Goal: Information Seeking & Learning: Learn about a topic

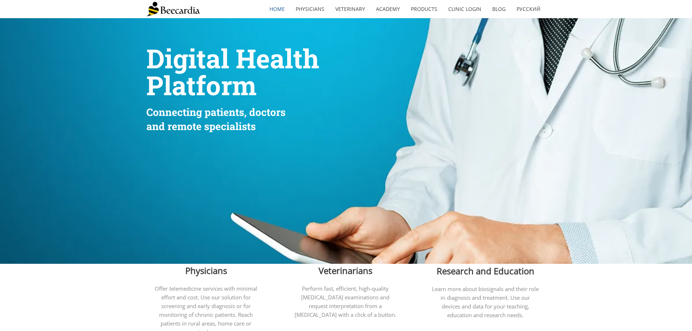
click at [231, 9] on div "home Physicians Veterinary Veterinarians Cardiologists Referrals Made Easy [GEO…" at bounding box center [346, 9] width 400 height 18
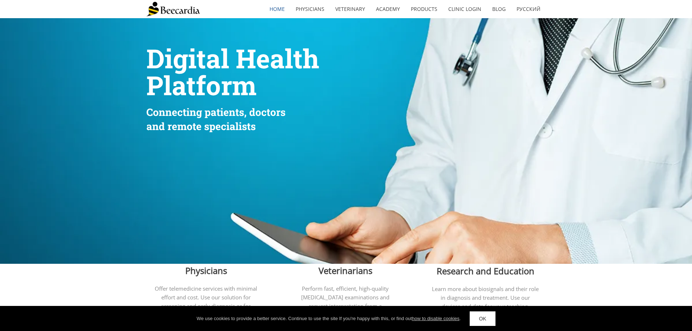
click at [9, 3] on div "home Physicians Veterinary Veterinarians Cardiologists Referrals Made Easy [GEO…" at bounding box center [346, 9] width 692 height 18
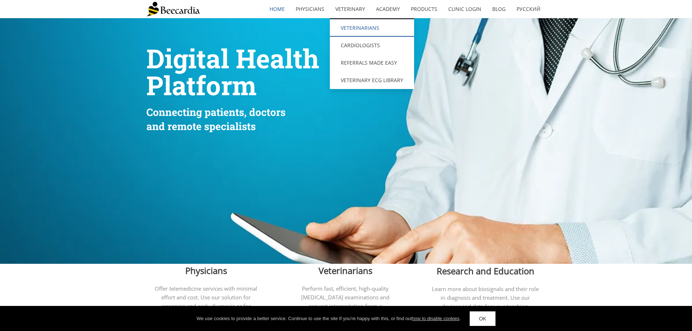
click at [359, 31] on link "Veterinarians" at bounding box center [372, 27] width 84 height 17
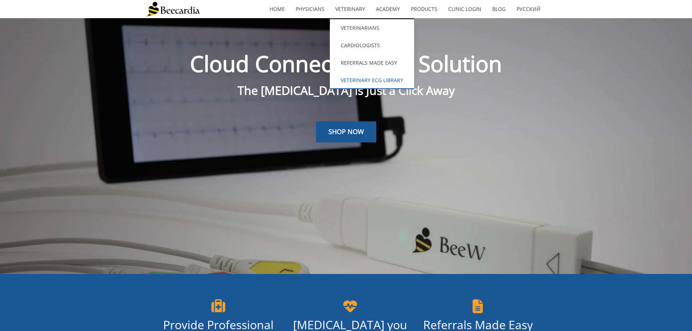
click at [357, 81] on link "Veterinary ECG Library" at bounding box center [372, 80] width 84 height 17
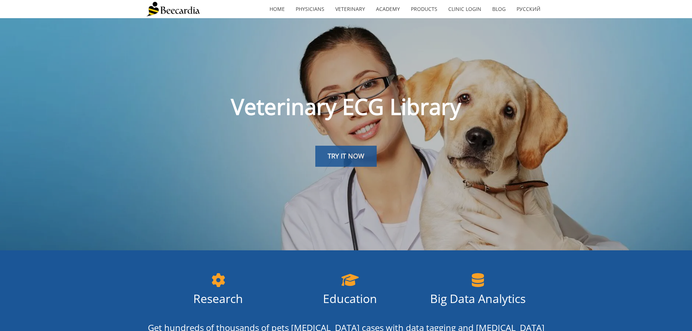
click at [342, 154] on span "TRY IT NOW" at bounding box center [346, 156] width 37 height 9
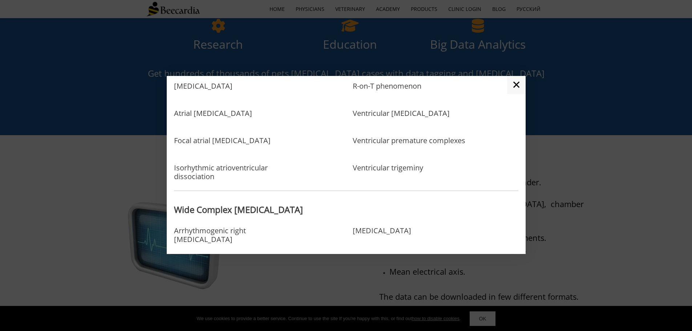
scroll to position [188, 0]
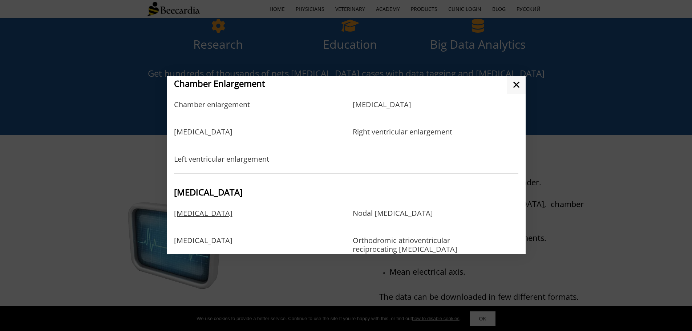
click at [209, 212] on link "Atrial fibrillation" at bounding box center [203, 221] width 58 height 24
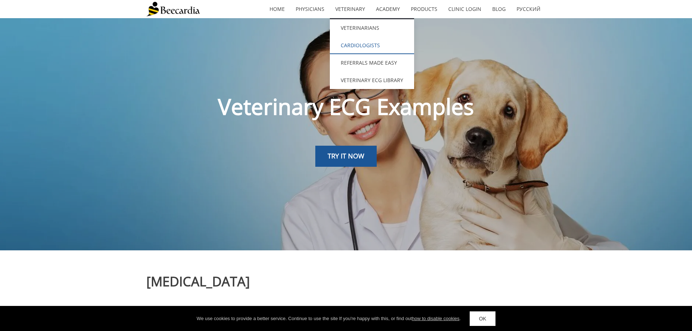
click at [362, 44] on link "Cardiologists" at bounding box center [372, 45] width 84 height 17
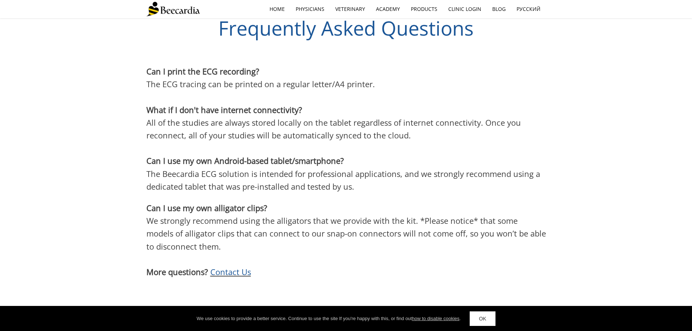
scroll to position [2018, 0]
